Goal: Contribute content

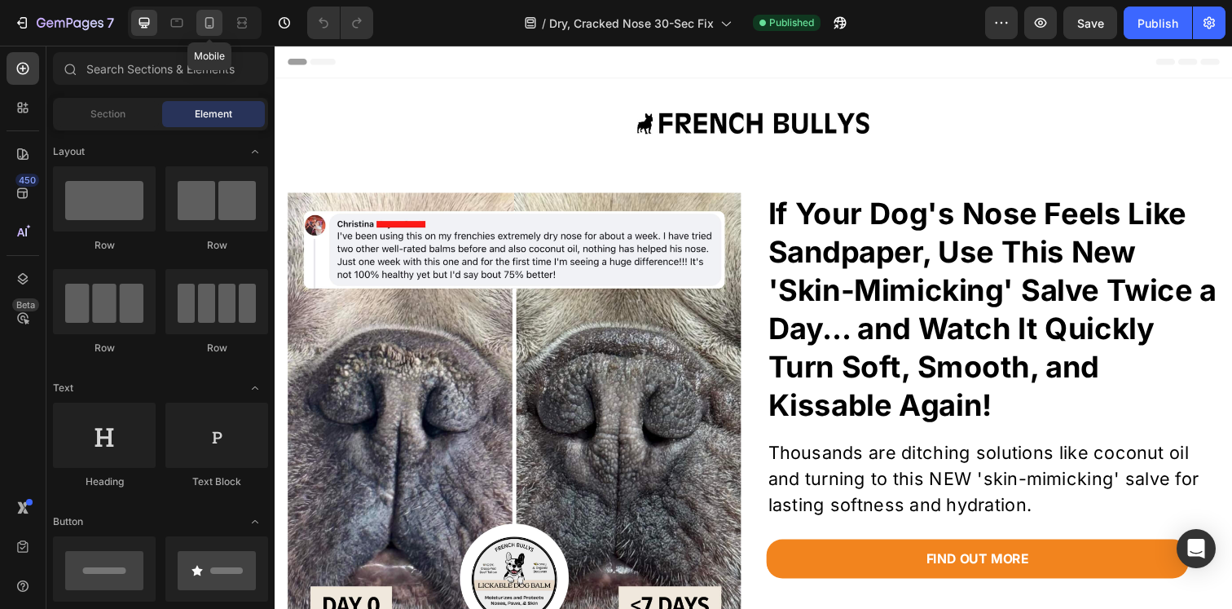
click at [217, 27] on icon at bounding box center [209, 23] width 16 height 16
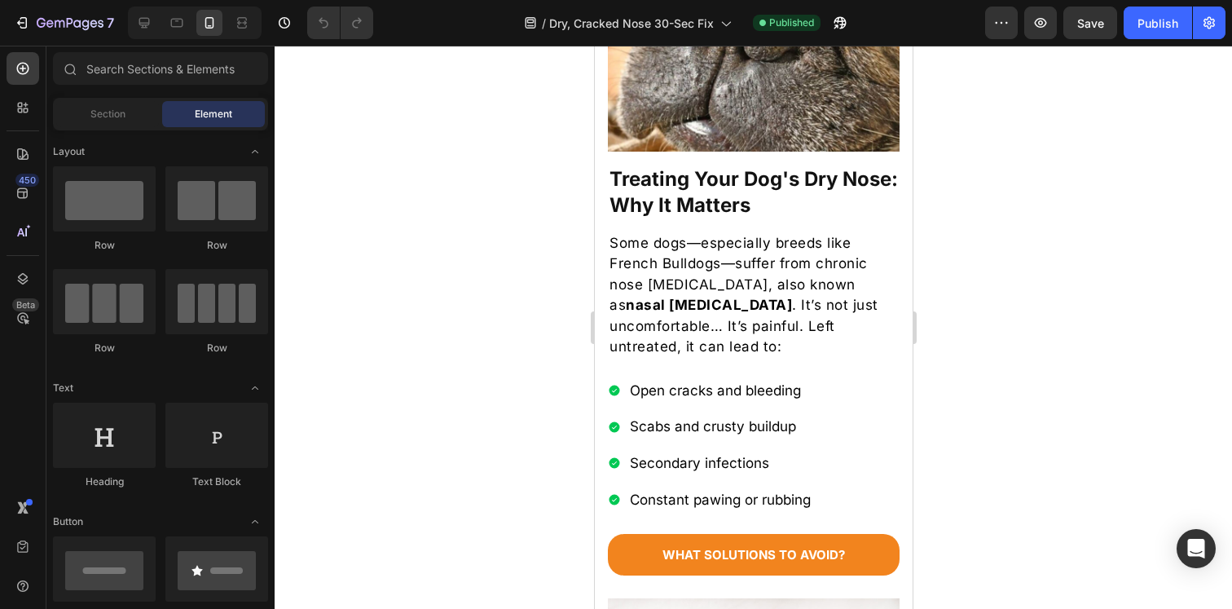
scroll to position [826, 0]
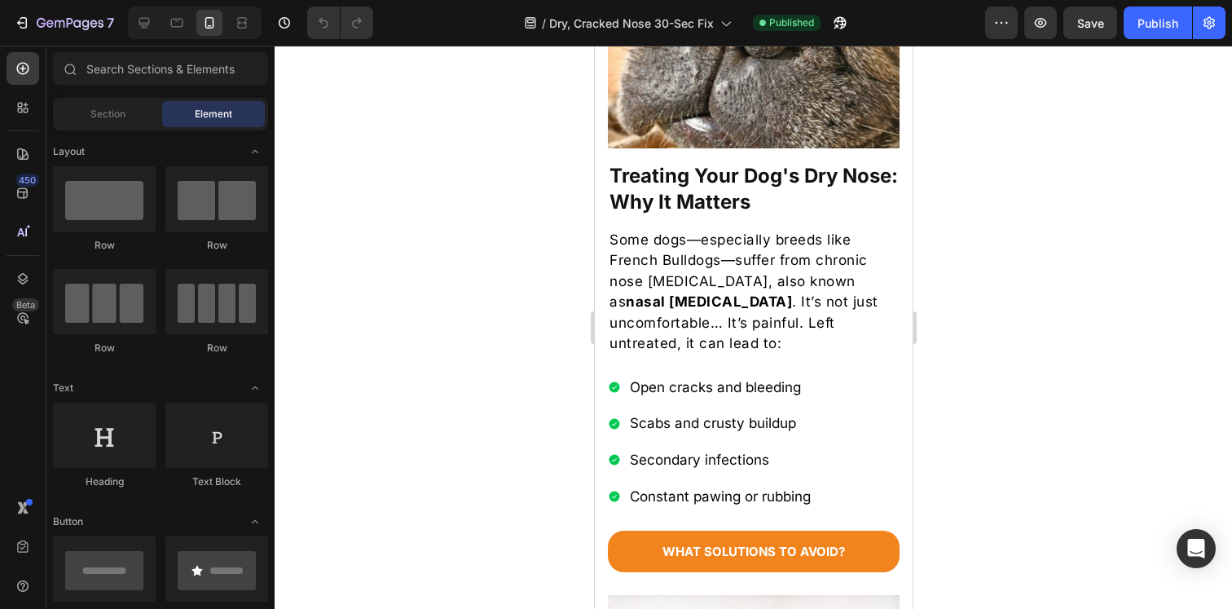
click at [723, 304] on p "Some dogs—especially breeds like French Bulldogs—suffer from chronic nose [MEDI…" at bounding box center [753, 292] width 288 height 125
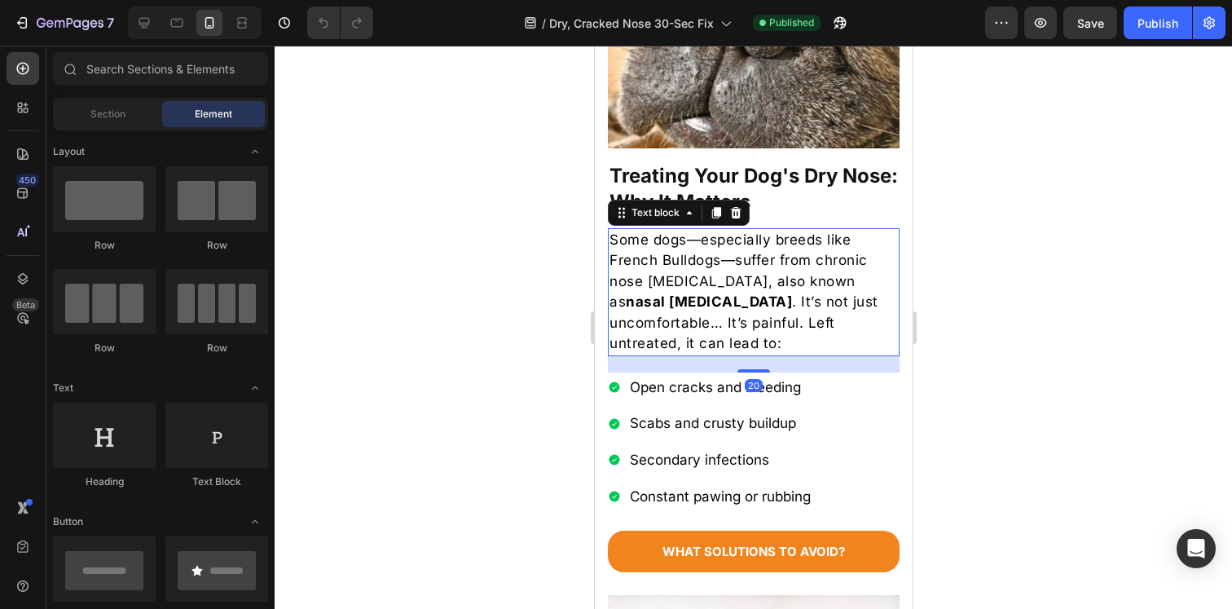
click at [723, 304] on p "Some dogs—especially breeds like French Bulldogs—suffer from chronic nose [MEDI…" at bounding box center [753, 292] width 288 height 125
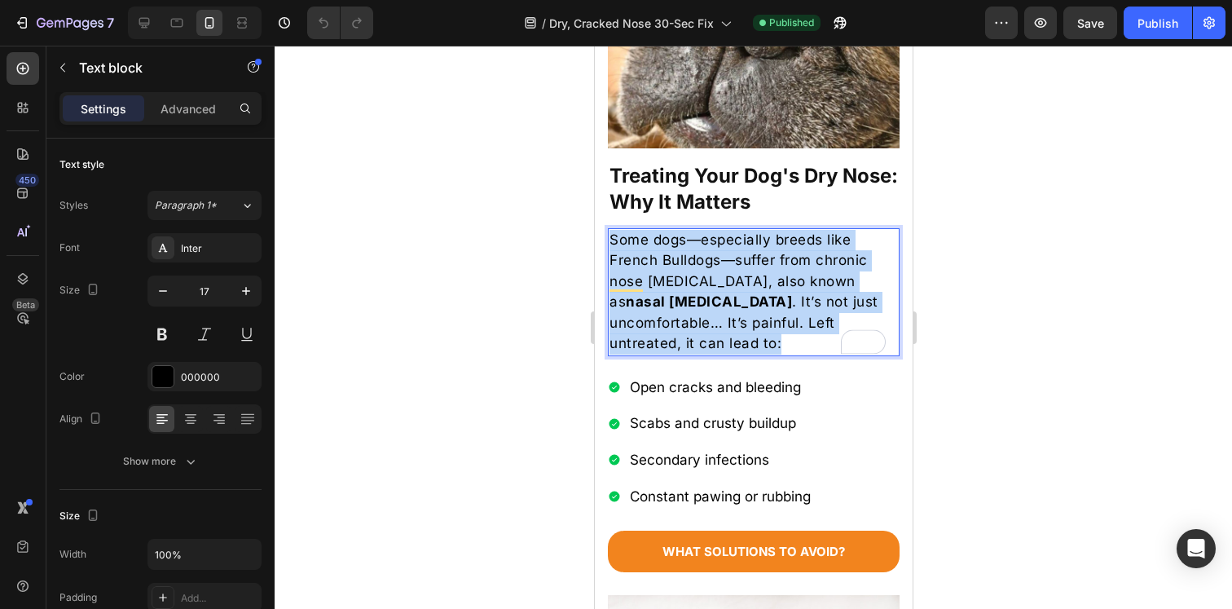
drag, startPoint x: 789, startPoint y: 326, endPoint x: 609, endPoint y: 235, distance: 202.6
click at [609, 235] on p "Some dogs—especially breeds like French Bulldogs—suffer from chronic nose [MEDI…" at bounding box center [753, 292] width 288 height 125
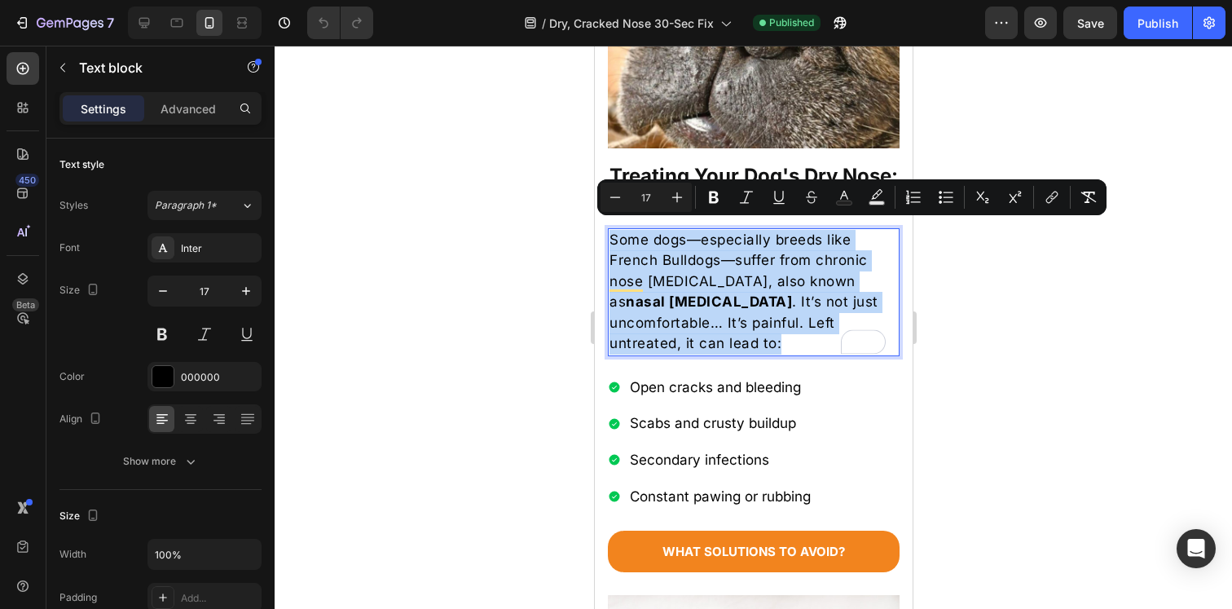
copy p "Some dogs—especially breeds like French Bulldogs—suffer from chronic nose [MEDI…"
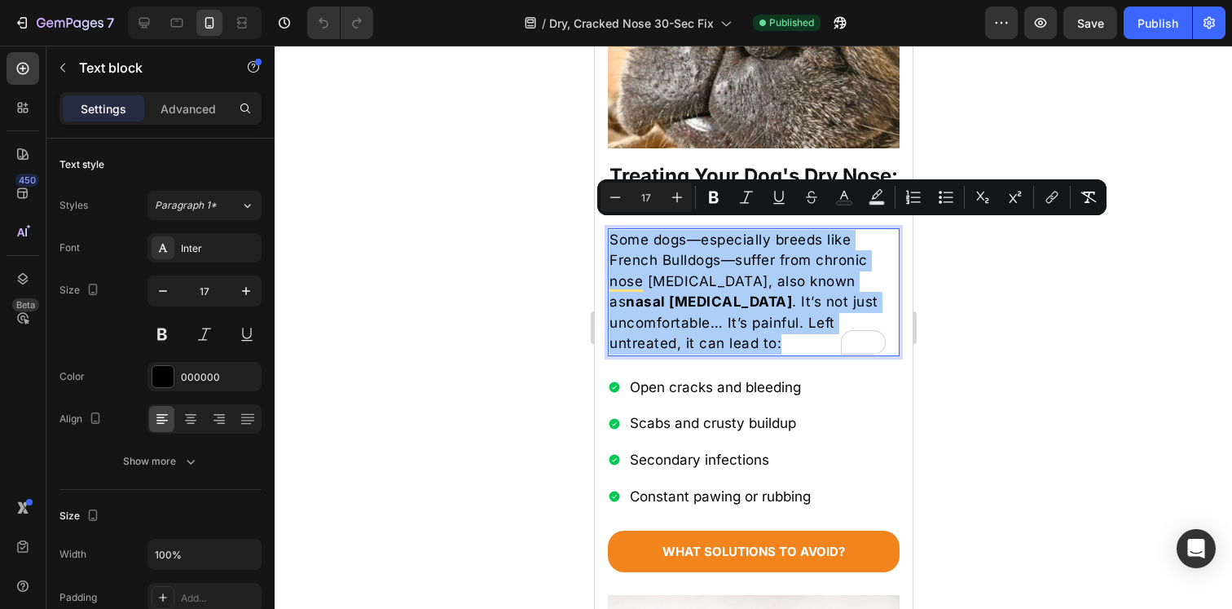
click at [516, 263] on div at bounding box center [753, 327] width 957 height 563
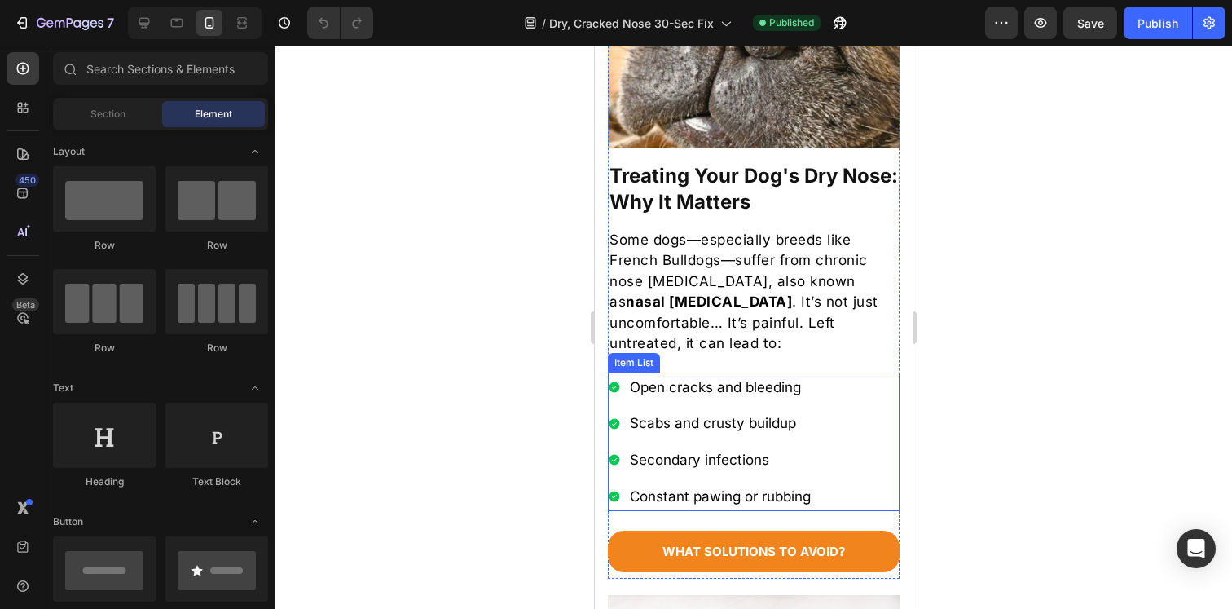
click at [714, 379] on p "Open cracks and bleeding" at bounding box center [719, 387] width 181 height 25
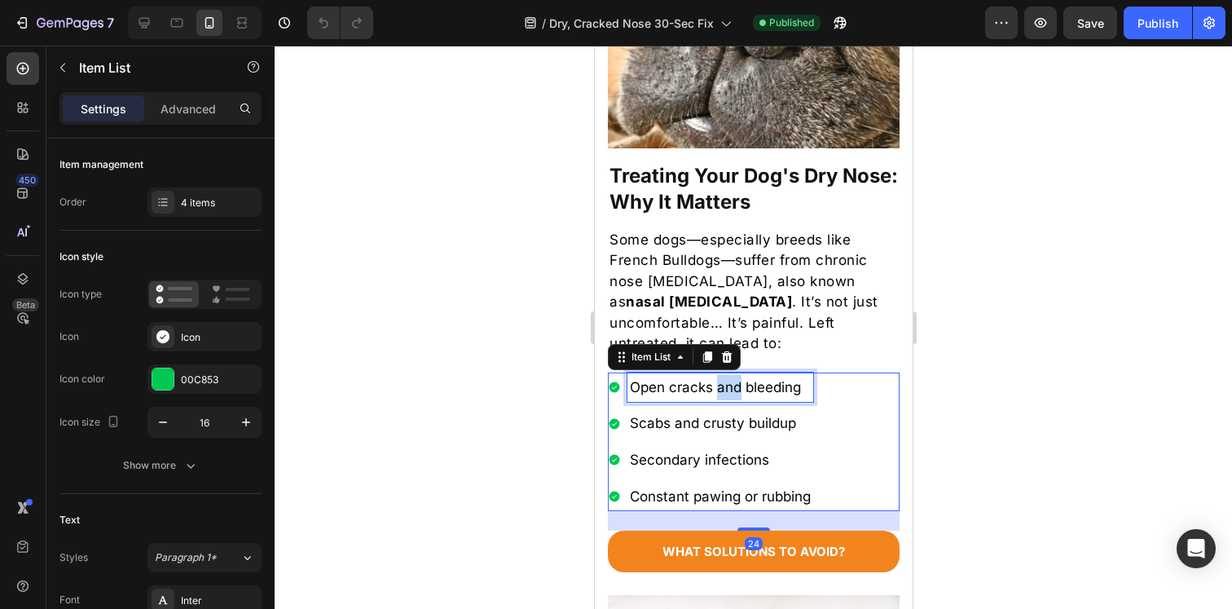
click at [714, 379] on p "Open cracks and bleeding" at bounding box center [719, 387] width 181 height 25
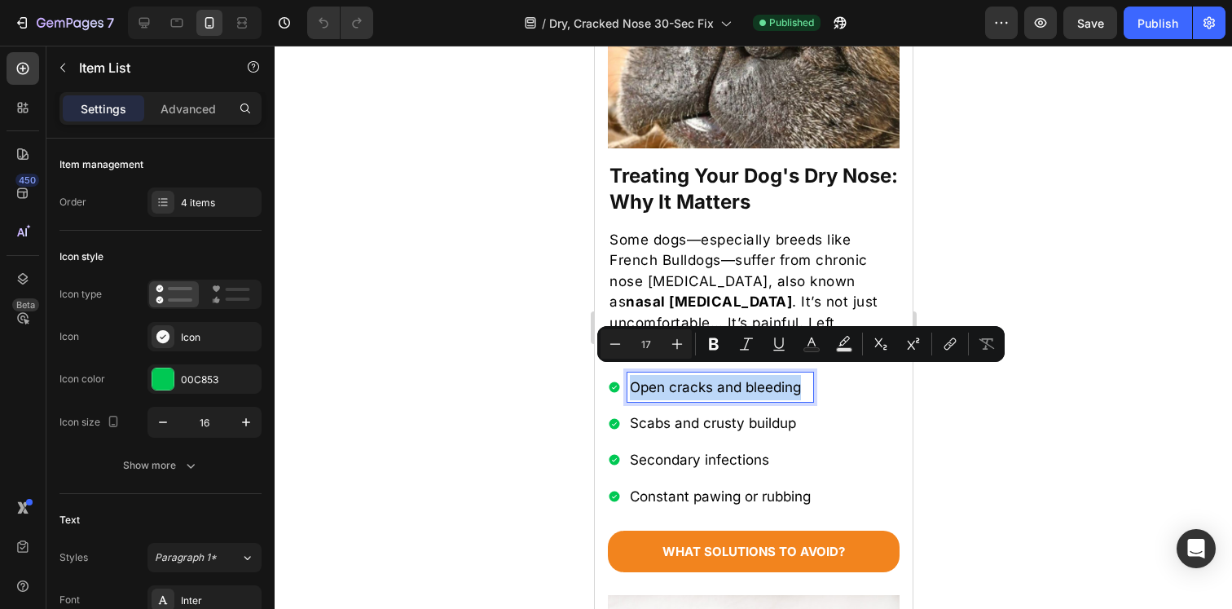
copy p "Open cracks and bleeding"
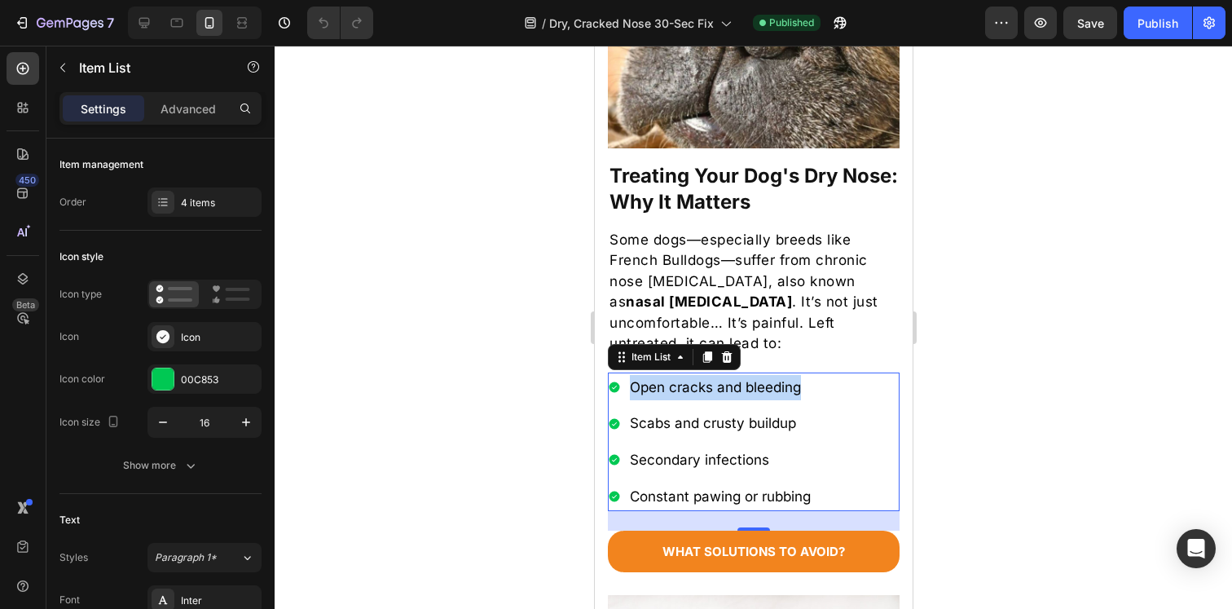
click at [725, 412] on p "Scabs and crusty buildup" at bounding box center [719, 423] width 181 height 25
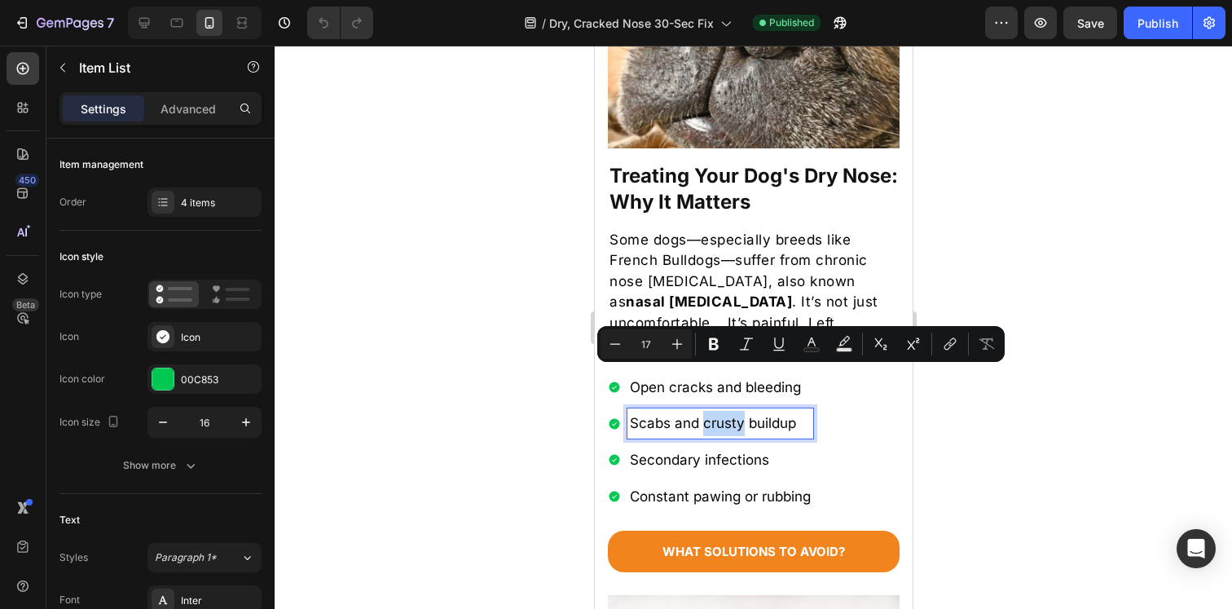
click at [725, 412] on p "Scabs and crusty buildup" at bounding box center [719, 423] width 181 height 25
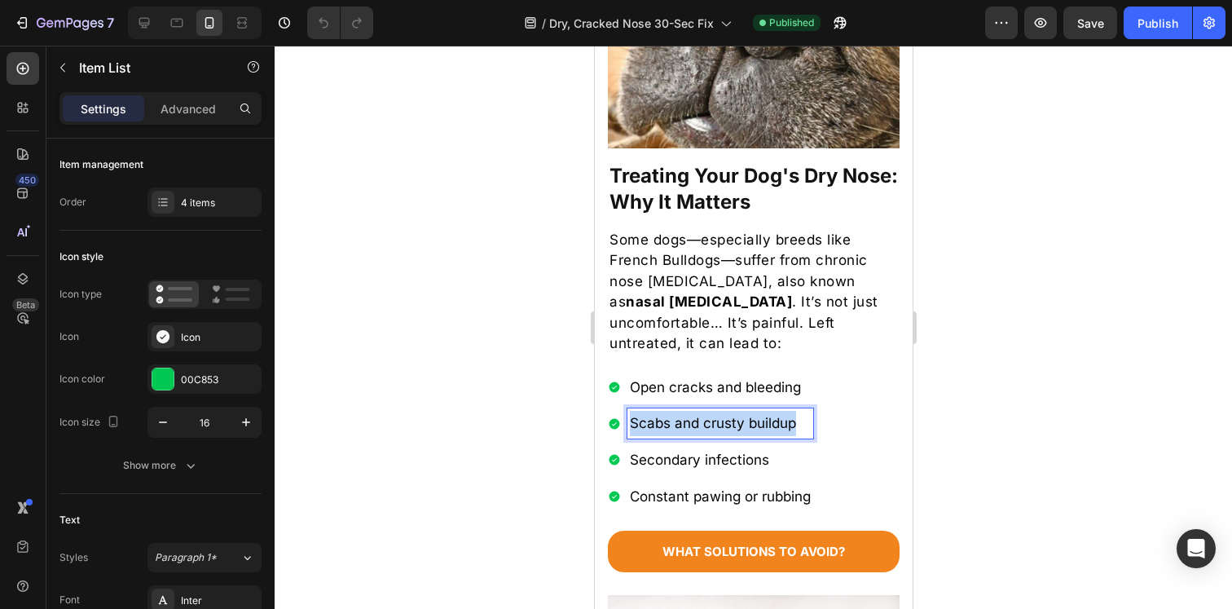
copy p "Scabs and crusty buildup"
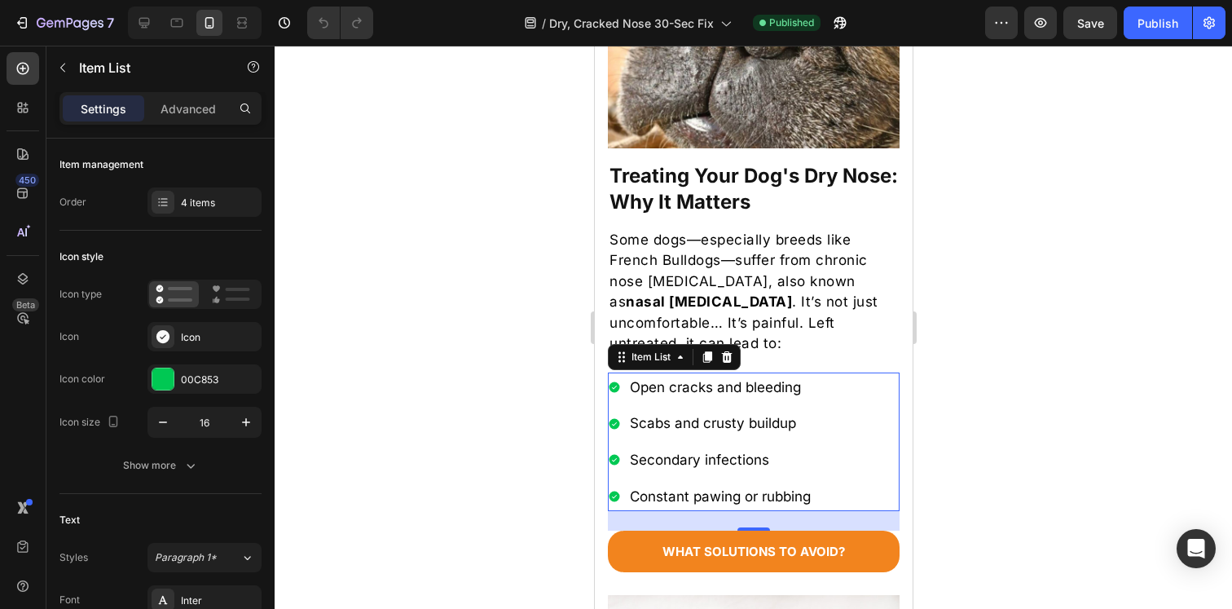
click at [675, 449] on p "Secondary infections" at bounding box center [719, 459] width 181 height 25
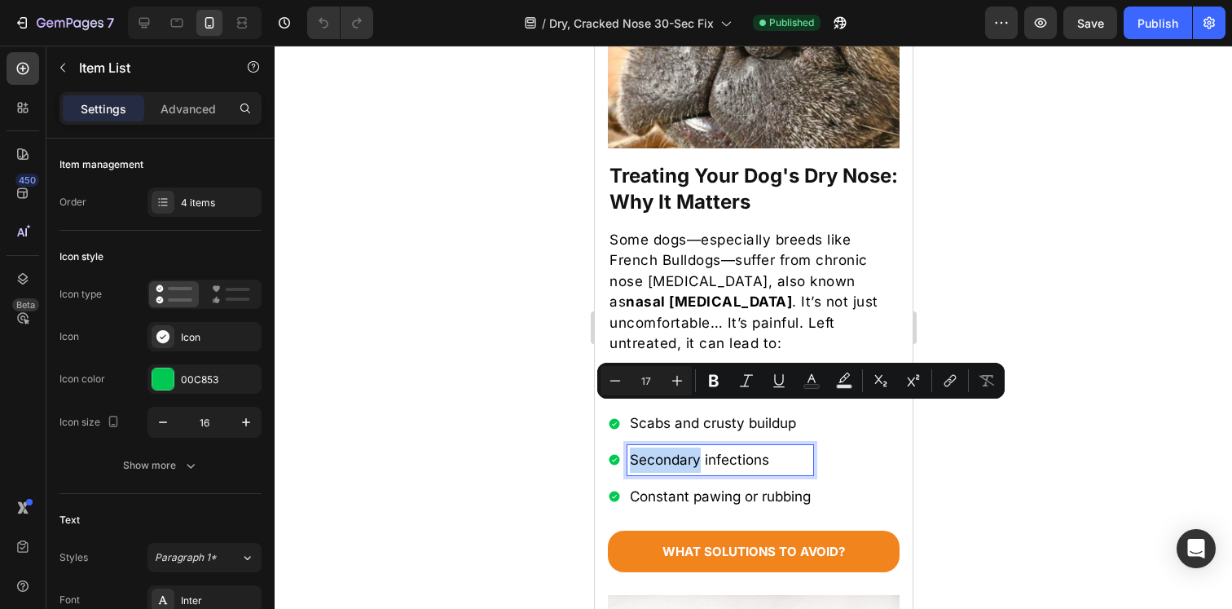
click at [675, 449] on p "Secondary infections" at bounding box center [719, 459] width 181 height 25
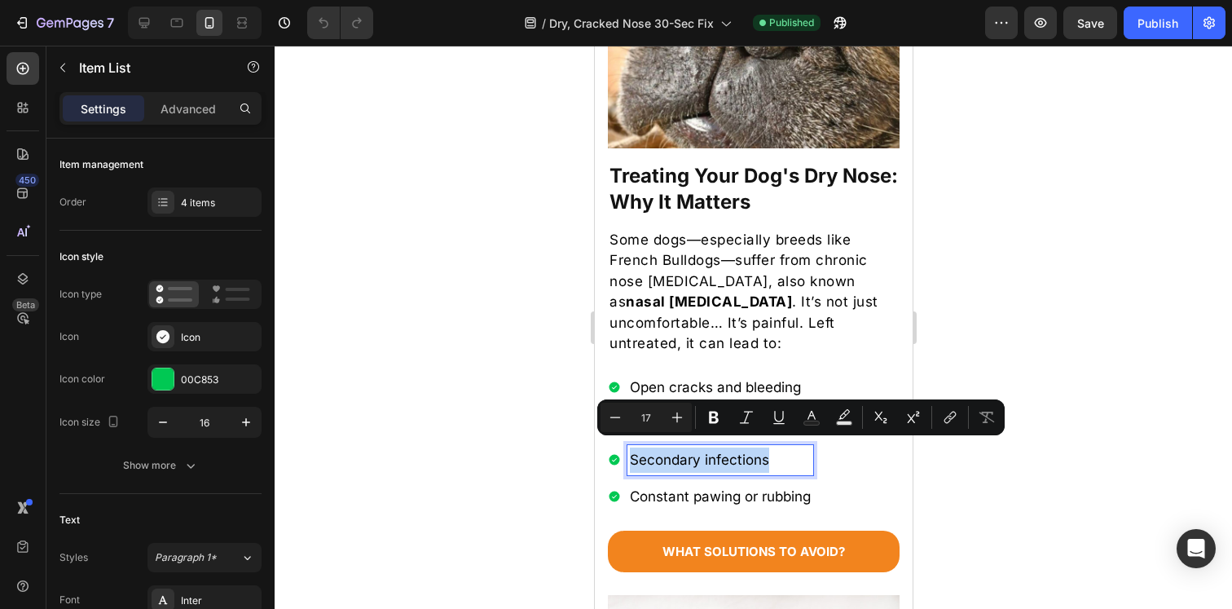
click at [695, 455] on p "Secondary infections" at bounding box center [719, 459] width 181 height 25
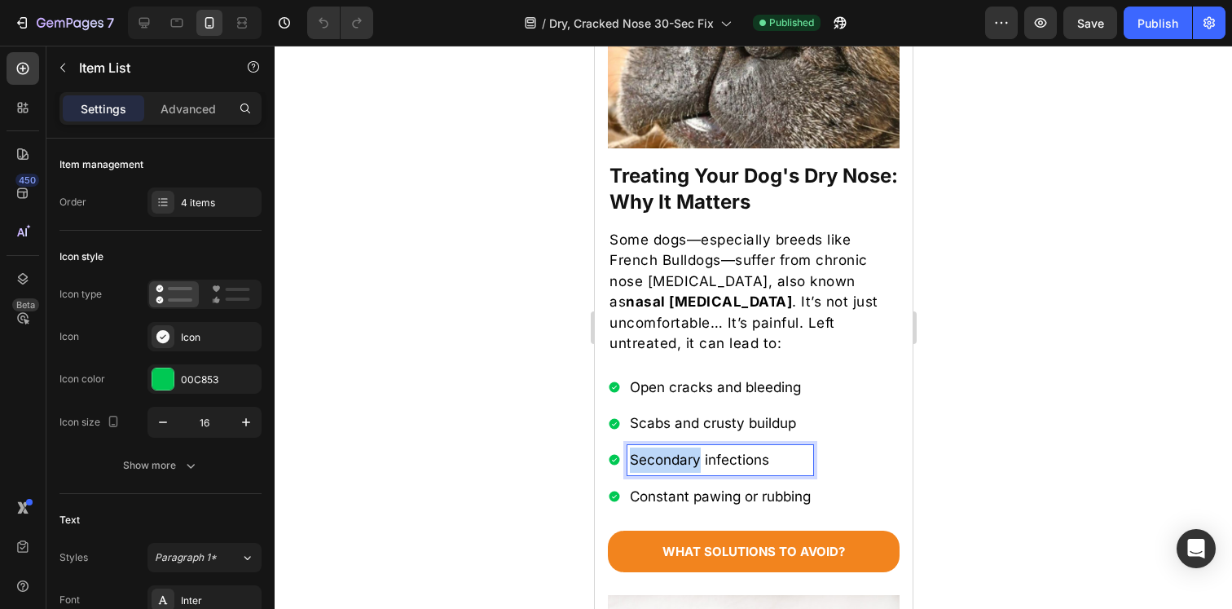
click at [695, 455] on p "Secondary infections" at bounding box center [719, 459] width 181 height 25
copy p "Secondary infections"
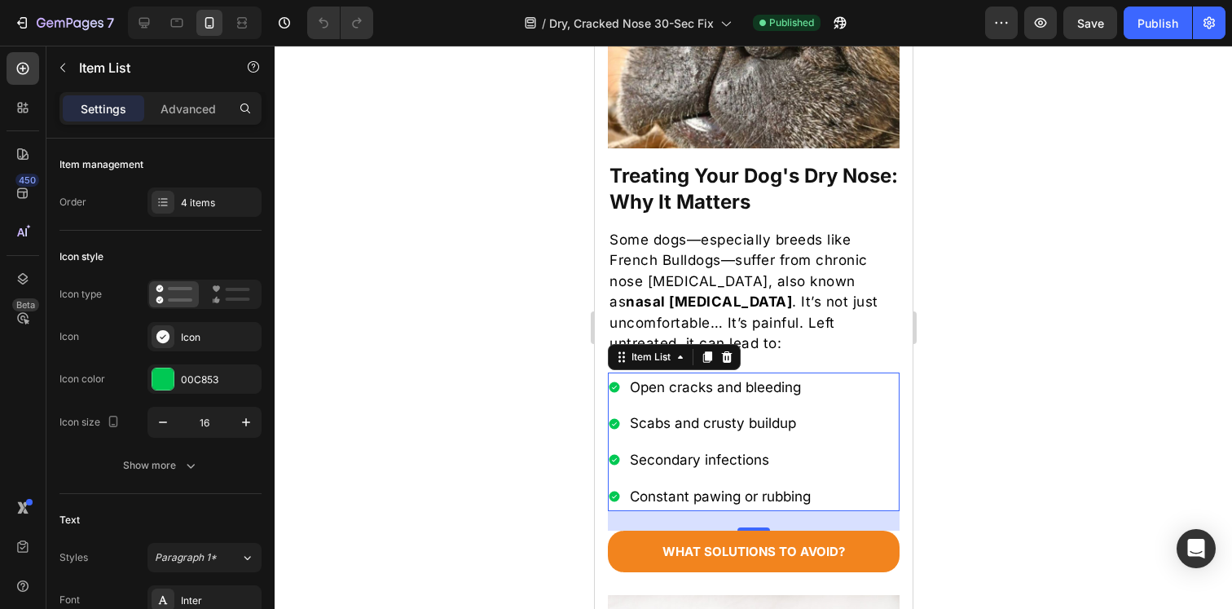
click at [694, 494] on p "Constant pawing or rubbing" at bounding box center [719, 496] width 181 height 25
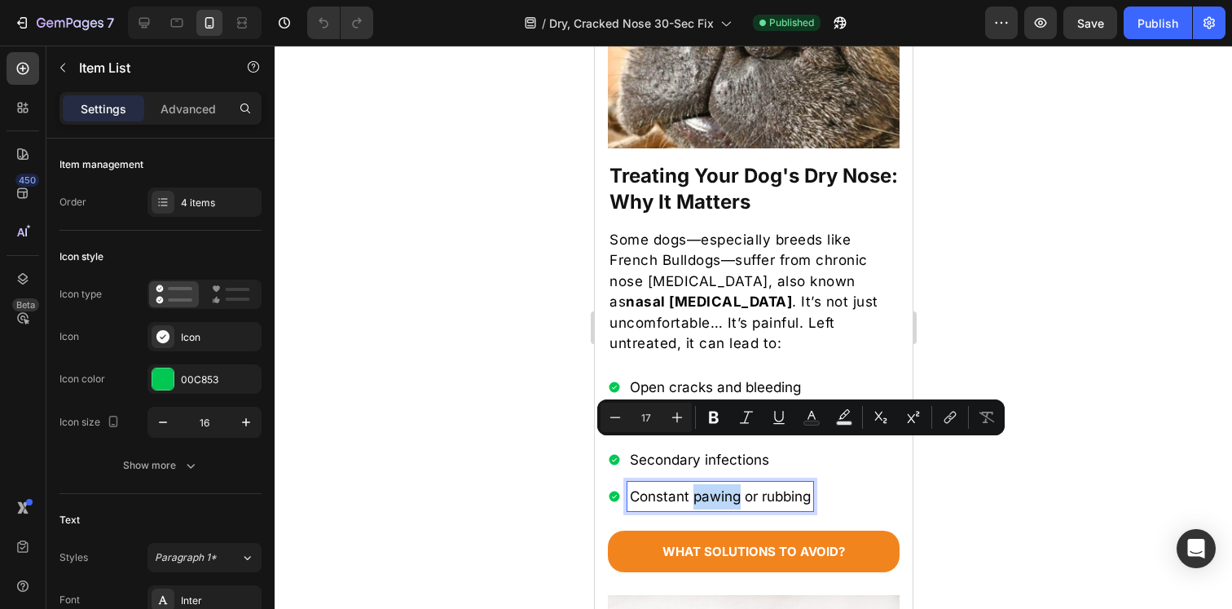
click at [694, 494] on p "Constant pawing or rubbing" at bounding box center [719, 496] width 181 height 25
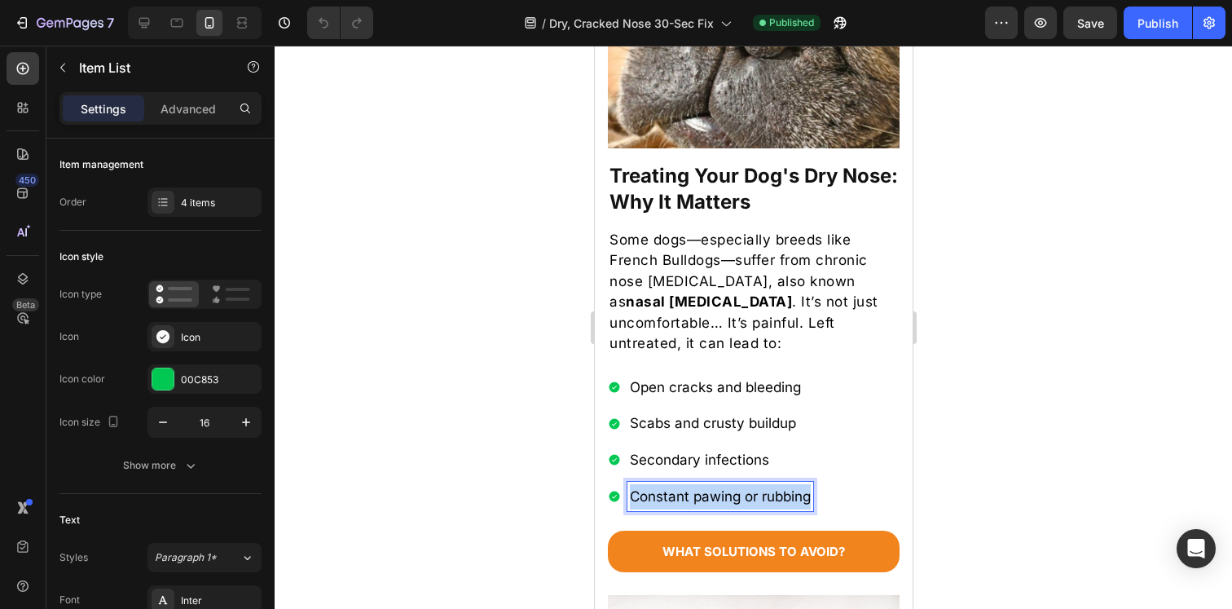
click at [694, 494] on p "Constant pawing or rubbing" at bounding box center [719, 496] width 181 height 25
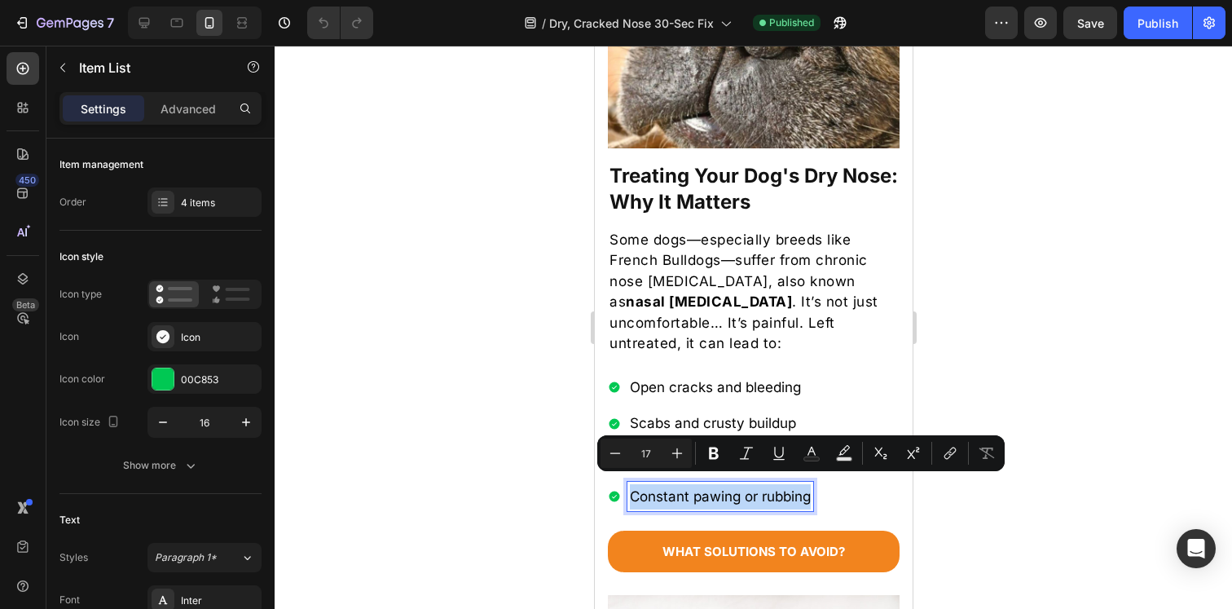
copy p "Constant pawing or rubbing"
click at [448, 394] on div at bounding box center [753, 327] width 957 height 563
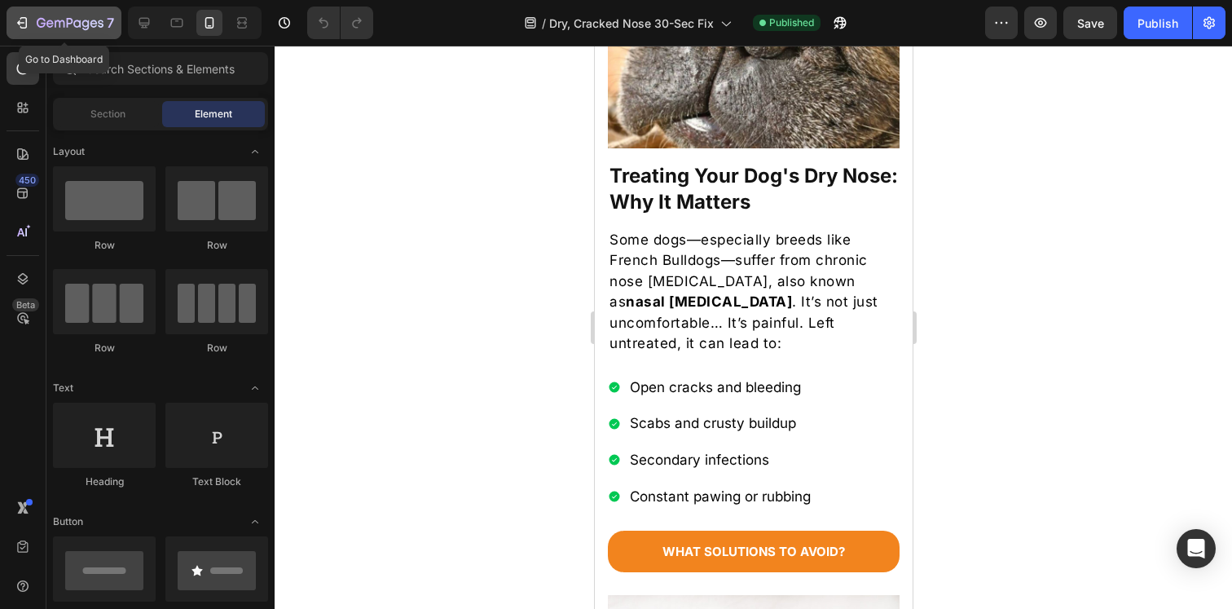
click at [22, 25] on icon "button" at bounding box center [22, 23] width 16 height 16
